Goal: Task Accomplishment & Management: Manage account settings

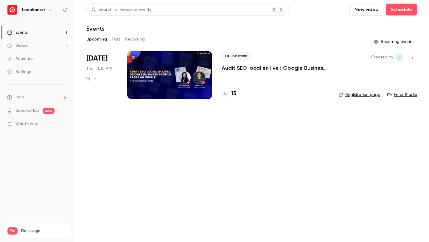
click at [235, 93] on h4 "13" at bounding box center [233, 94] width 5 height 8
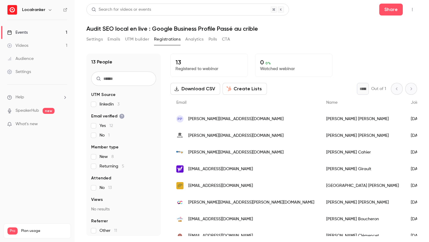
click at [103, 189] on span "No 13" at bounding box center [105, 188] width 12 height 6
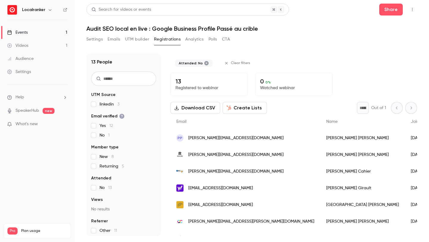
click at [103, 189] on span "No 13" at bounding box center [105, 188] width 12 height 6
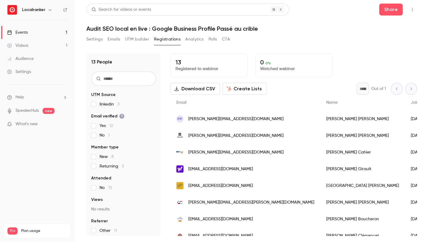
click at [38, 10] on h6 "Localranker" at bounding box center [33, 10] width 23 height 6
click at [48, 10] on icon "button" at bounding box center [50, 9] width 5 height 5
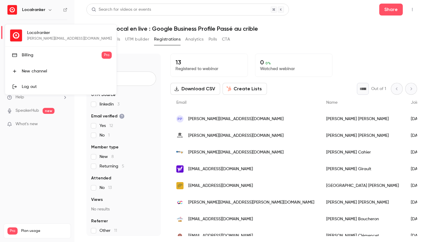
click at [43, 58] on div "Billing" at bounding box center [62, 55] width 80 height 6
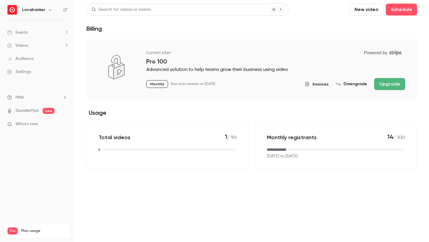
click at [325, 84] on span "Invoices" at bounding box center [320, 84] width 16 height 6
click at [327, 84] on span "Invoices" at bounding box center [320, 84] width 16 height 6
